Goal: Task Accomplishment & Management: Use online tool/utility

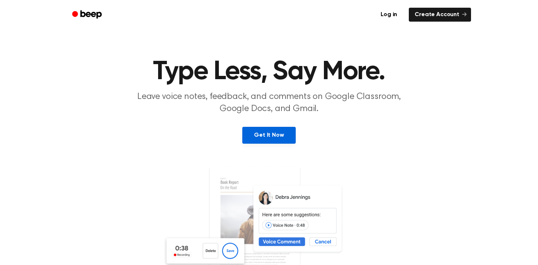
click at [271, 128] on link "Get It Now" at bounding box center [268, 135] width 53 height 17
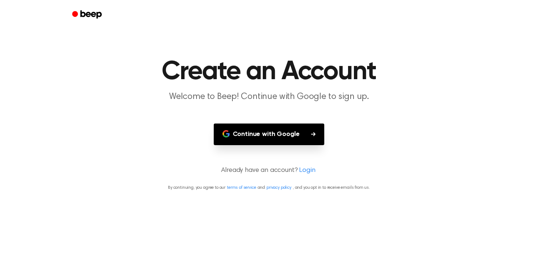
click at [279, 135] on button "Continue with Google" at bounding box center [269, 134] width 111 height 22
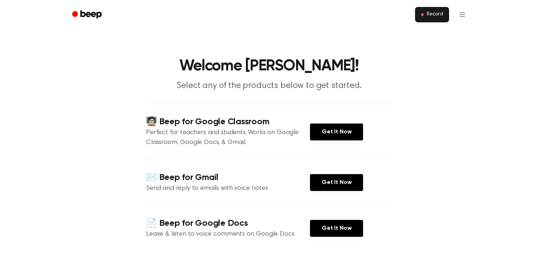
click at [426, 18] on button "Record" at bounding box center [432, 14] width 34 height 15
